Goal: Contribute content: Add original content to the website for others to see

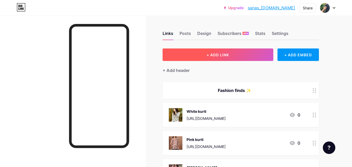
click at [228, 54] on span "+ ADD LINK" at bounding box center [217, 55] width 22 height 4
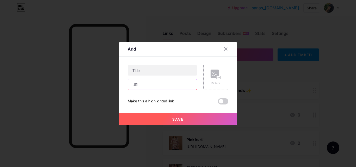
click at [149, 84] on input "text" at bounding box center [162, 84] width 69 height 10
paste input "[URL][DOMAIN_NAME]"
type input "[URL][DOMAIN_NAME]"
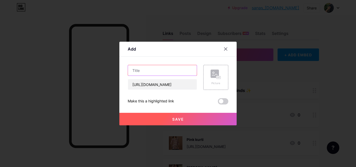
click at [161, 70] on input "text" at bounding box center [162, 70] width 69 height 10
type input "Jumka set 1"
click at [180, 123] on button "Save" at bounding box center [177, 119] width 117 height 12
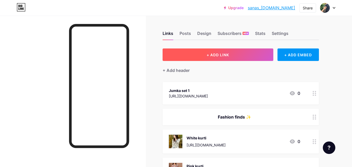
click at [229, 55] on button "+ ADD LINK" at bounding box center [217, 54] width 111 height 12
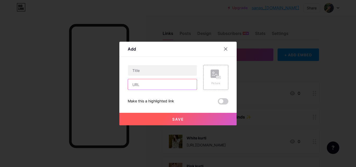
click at [174, 86] on input "text" at bounding box center [162, 84] width 69 height 10
paste input "[URL][DOMAIN_NAME]"
type input "[URL][DOMAIN_NAME]"
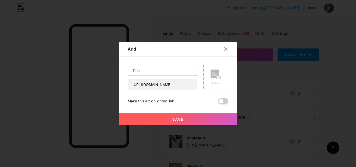
click at [156, 70] on input "text" at bounding box center [162, 70] width 69 height 10
type input "Jumka set 2"
click at [186, 118] on button "Save" at bounding box center [177, 119] width 117 height 12
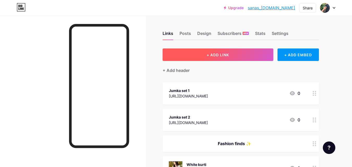
click at [215, 56] on span "+ ADD LINK" at bounding box center [217, 55] width 22 height 4
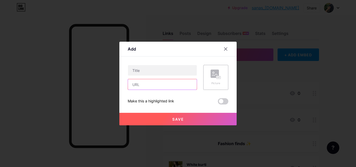
click at [155, 80] on input "text" at bounding box center [162, 84] width 69 height 10
paste input "[URL][DOMAIN_NAME]"
type input "[URL][DOMAIN_NAME]"
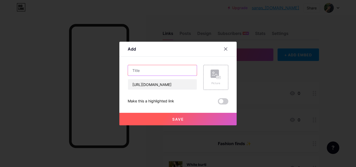
click at [159, 72] on input "text" at bounding box center [162, 70] width 69 height 10
type input "Jumka set 3"
click at [180, 120] on span "Save" at bounding box center [178, 119] width 12 height 4
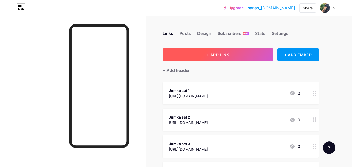
click at [217, 53] on span "+ ADD LINK" at bounding box center [217, 55] width 22 height 4
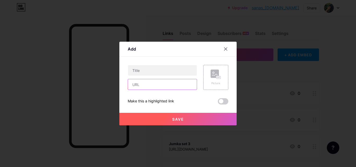
click at [156, 86] on input "text" at bounding box center [162, 84] width 69 height 10
paste input "[URL][DOMAIN_NAME]"
type input "[URL][DOMAIN_NAME]"
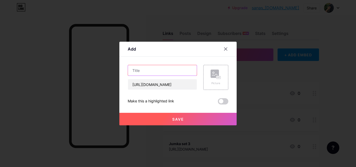
click at [156, 73] on input "text" at bounding box center [162, 70] width 69 height 10
type input "Jumka set 4"
click at [185, 116] on button "Save" at bounding box center [177, 119] width 117 height 12
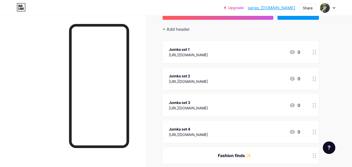
scroll to position [39, 0]
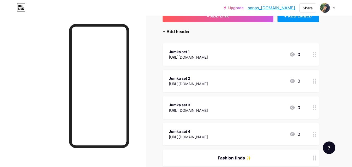
click at [173, 33] on div "+ Add header" at bounding box center [175, 31] width 27 height 6
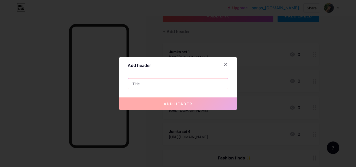
click at [156, 85] on input "text" at bounding box center [178, 83] width 100 height 10
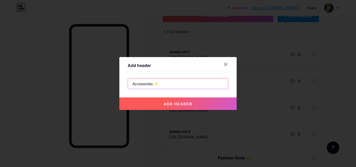
type input "Accessories ✨"
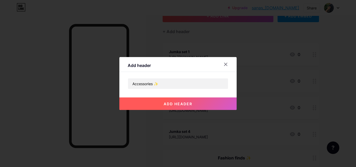
click at [192, 105] on button "add header" at bounding box center [177, 103] width 117 height 12
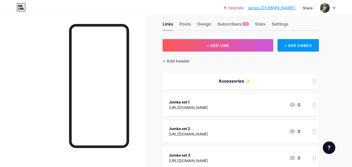
scroll to position [114, 0]
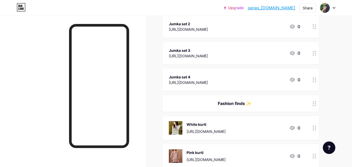
click at [246, 104] on div "Fashion finds ✨" at bounding box center [234, 103] width 131 height 6
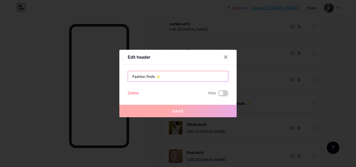
click at [154, 76] on input "Fashion finds ✨" at bounding box center [178, 76] width 100 height 10
drag, startPoint x: 154, startPoint y: 76, endPoint x: 117, endPoint y: 73, distance: 36.3
click at [119, 73] on div "Edit header Fashion finds ✨ Delete Hide Save" at bounding box center [177, 83] width 117 height 67
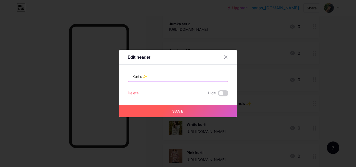
type input "Kurtis ✨"
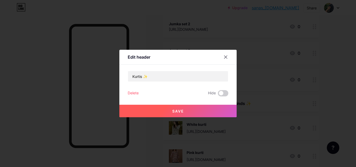
click at [183, 106] on button "Save" at bounding box center [177, 111] width 117 height 12
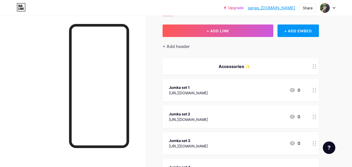
scroll to position [33, 0]
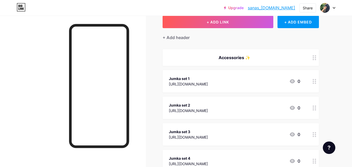
click at [182, 80] on div "Jumka set 1" at bounding box center [188, 78] width 39 height 5
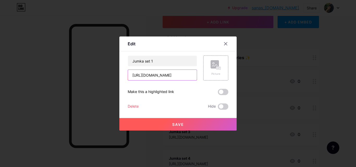
drag, startPoint x: 170, startPoint y: 77, endPoint x: 126, endPoint y: 77, distance: 44.0
click at [128, 77] on input "[URL][DOMAIN_NAME]" at bounding box center [162, 75] width 69 height 10
click at [219, 68] on icon at bounding box center [219, 67] width 1 height 1
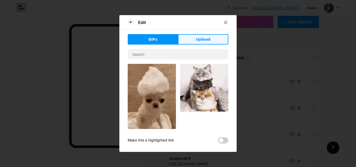
click at [199, 37] on span "Upload" at bounding box center [203, 39] width 14 height 5
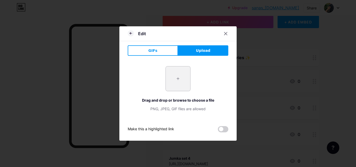
click at [173, 87] on input "file" at bounding box center [178, 78] width 24 height 24
click at [178, 82] on input "file" at bounding box center [178, 78] width 24 height 24
type input "C:\fakepath\1000045069.png"
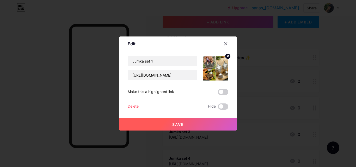
click at [188, 125] on button "Save" at bounding box center [177, 124] width 117 height 12
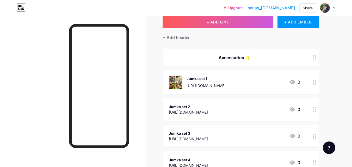
click at [213, 108] on div "Jumka set 2 [URL][DOMAIN_NAME] 0" at bounding box center [234, 109] width 131 height 12
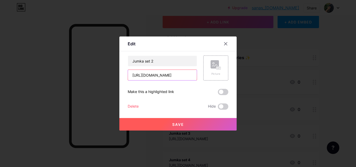
drag, startPoint x: 174, startPoint y: 75, endPoint x: 128, endPoint y: 74, distance: 46.1
click at [128, 74] on input "[URL][DOMAIN_NAME]" at bounding box center [162, 75] width 69 height 10
click at [216, 65] on rect at bounding box center [214, 64] width 8 height 8
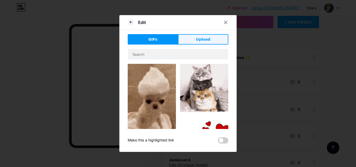
click at [209, 36] on button "Upload" at bounding box center [203, 39] width 50 height 10
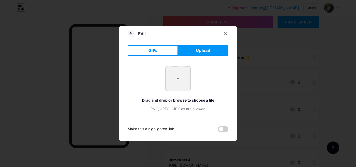
click at [182, 79] on input "file" at bounding box center [178, 78] width 24 height 24
type input "C:\fakepath\1000045070.png"
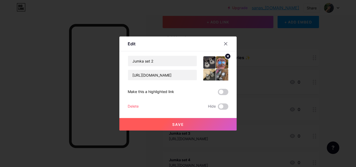
click at [194, 123] on button "Save" at bounding box center [177, 124] width 117 height 12
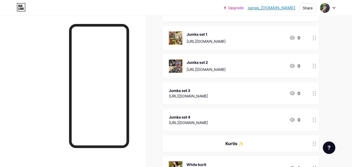
scroll to position [82, 0]
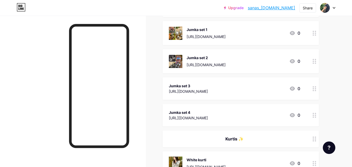
click at [203, 90] on div "[URL][DOMAIN_NAME]" at bounding box center [188, 91] width 39 height 5
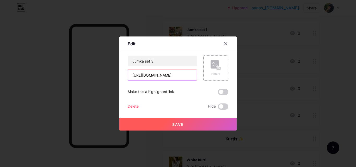
click at [172, 74] on input "[URL][DOMAIN_NAME]" at bounding box center [162, 75] width 69 height 10
click at [217, 70] on div "Picture" at bounding box center [215, 68] width 10 height 16
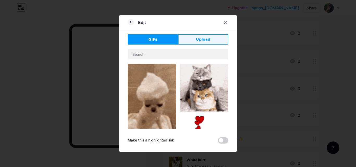
click at [195, 35] on button "Upload" at bounding box center [203, 39] width 50 height 10
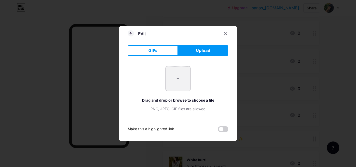
click at [181, 83] on input "file" at bounding box center [178, 78] width 24 height 24
type input "C:\fakepath\1000045071.png"
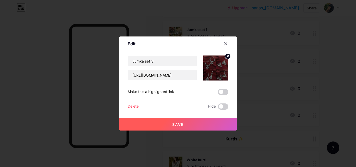
click at [200, 125] on button "Save" at bounding box center [177, 124] width 117 height 12
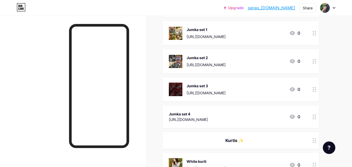
click at [205, 114] on div "Jumka set 4 [URL][DOMAIN_NAME] 0" at bounding box center [234, 117] width 131 height 12
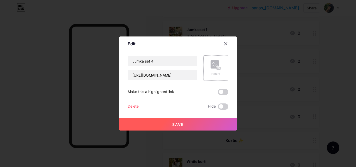
click at [217, 61] on icon at bounding box center [215, 65] width 10 height 10
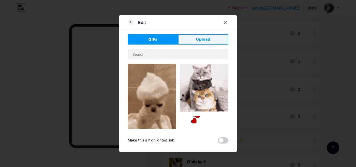
click at [199, 36] on button "Upload" at bounding box center [203, 39] width 50 height 10
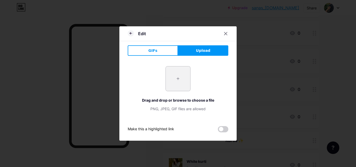
click at [175, 72] on input "file" at bounding box center [178, 78] width 24 height 24
type input "C:\fakepath\1000045072.png"
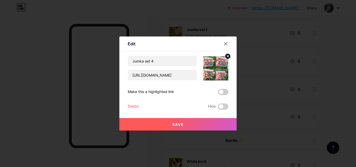
click at [182, 128] on button "Save" at bounding box center [177, 124] width 117 height 12
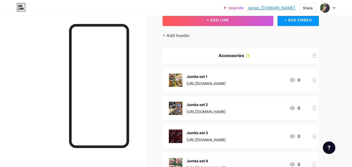
scroll to position [0, 0]
